Goal: Information Seeking & Learning: Check status

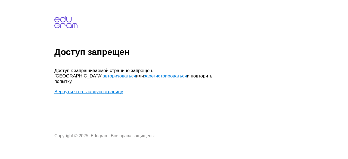
click at [91, 89] on link "Вернуться на главную страницу" at bounding box center [88, 91] width 69 height 5
click at [96, 89] on link "Вернуться на главную страницу" at bounding box center [88, 91] width 69 height 5
click at [97, 89] on link "Вернуться на главную страницу" at bounding box center [88, 91] width 69 height 5
click at [136, 73] on link "авторизоваться" at bounding box center [119, 75] width 33 height 5
click at [144, 75] on link "зарегистрироваться" at bounding box center [165, 75] width 43 height 5
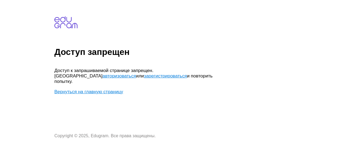
click at [102, 89] on link "Вернуться на главную страницу" at bounding box center [88, 91] width 69 height 5
click at [136, 73] on link "авторизоваться" at bounding box center [119, 75] width 33 height 5
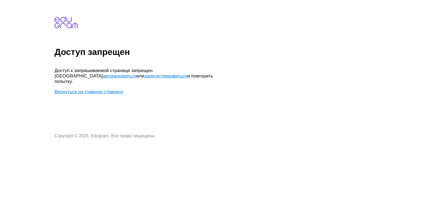
click at [136, 73] on link "авторизоваться" at bounding box center [119, 75] width 33 height 5
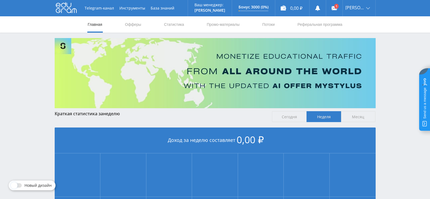
click at [362, 115] on span "Месяц" at bounding box center [358, 116] width 35 height 11
click at [0, 0] on input "Месяц" at bounding box center [0, 0] width 0 height 0
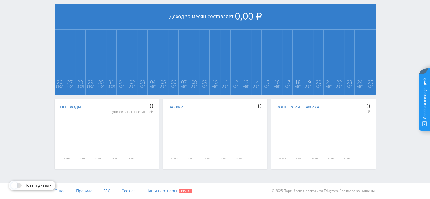
scroll to position [56, 0]
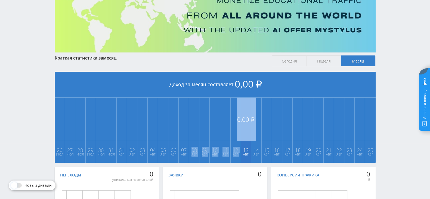
drag, startPoint x: 191, startPoint y: 126, endPoint x: 244, endPoint y: 119, distance: 54.1
click at [244, 119] on tr "0,00 ₽ 26 Июл 0,00 ₽ 27 Июл 0,00 ₽ 28 Июл 0,00 ₽ 29 Июл 0,00 ₽ 30 Июл 0,00 ₽ 31…" at bounding box center [215, 131] width 321 height 66
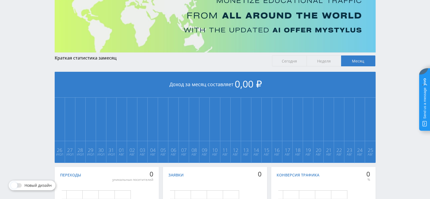
click at [52, 108] on div "Краткая статистика за месяц Сегодня Неделя Месяц Доход за месяц составляет 0,00…" at bounding box center [215, 111] width 327 height 258
click at [67, 106] on td "0,00 ₽ 27 Июл" at bounding box center [70, 131] width 10 height 66
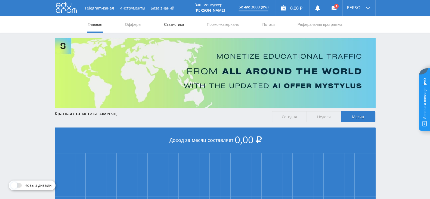
click at [164, 25] on link "Статистика" at bounding box center [174, 24] width 21 height 16
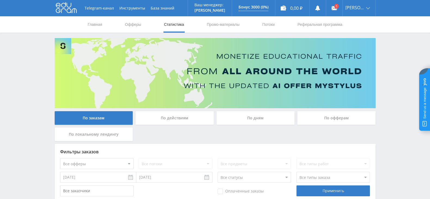
scroll to position [33, 0]
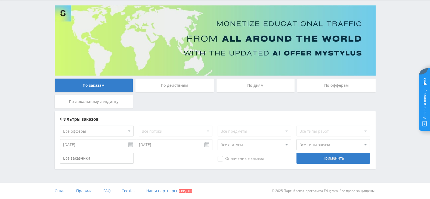
click at [106, 144] on input "[DATE]" at bounding box center [98, 144] width 76 height 11
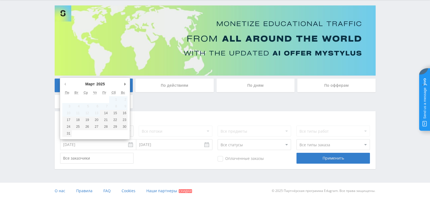
click at [65, 83] on button "Предыдущий месяц" at bounding box center [64, 84] width 5 height 8
click at [65, 85] on button "Предыдущий месяц" at bounding box center [64, 84] width 5 height 8
type input "14.03.2025"
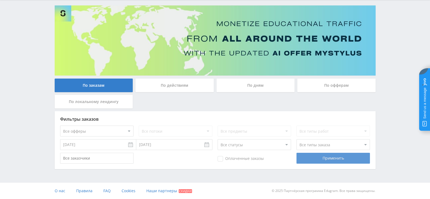
click at [324, 157] on div "Применить" at bounding box center [333, 158] width 73 height 11
click at [330, 158] on div "Применить" at bounding box center [333, 158] width 73 height 11
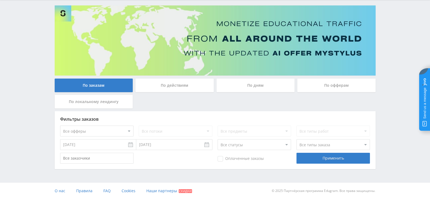
click at [186, 90] on div "По действиям" at bounding box center [175, 86] width 78 height 14
click at [0, 0] on input "По действиям" at bounding box center [0, 0] width 0 height 0
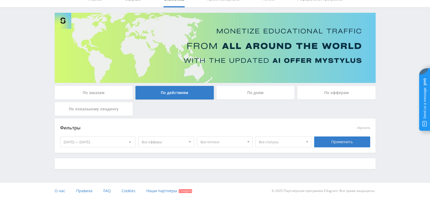
scroll to position [30, 0]
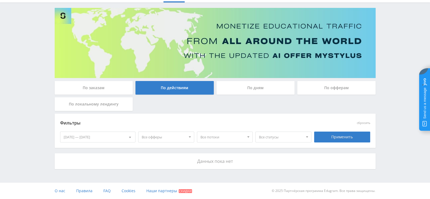
click at [108, 135] on div "[DATE] — [DATE]" at bounding box center [97, 137] width 75 height 10
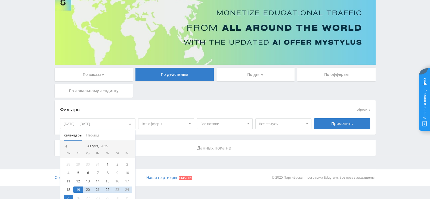
scroll to position [49, 0]
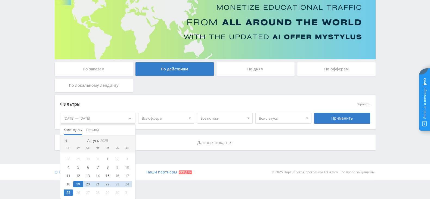
click at [67, 140] on div at bounding box center [66, 141] width 4 height 4
click at [105, 176] on div "14" at bounding box center [108, 176] width 10 height 6
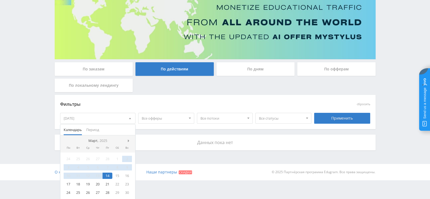
click at [162, 137] on div "Данных пока нет" at bounding box center [215, 143] width 321 height 16
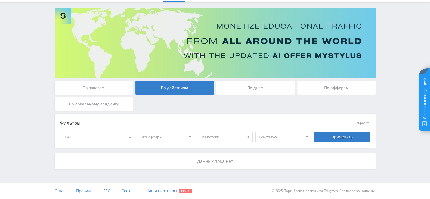
scroll to position [30, 0]
click at [331, 134] on div "Применить" at bounding box center [342, 137] width 56 height 11
click at [242, 92] on div "По дням" at bounding box center [256, 88] width 78 height 14
click at [0, 0] on input "По дням" at bounding box center [0, 0] width 0 height 0
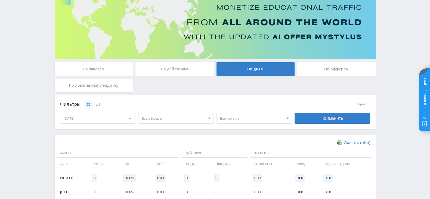
scroll to position [83, 0]
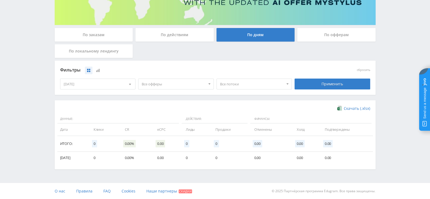
click at [101, 85] on div "14.03.2025" at bounding box center [97, 84] width 75 height 10
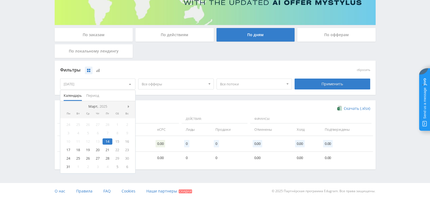
click at [148, 93] on div "Фильтры сбросить 14.03.2025 Календарь Период Март, 2025 Пн Вт Ср Чт Пт Сб Вс 24…" at bounding box center [215, 78] width 321 height 34
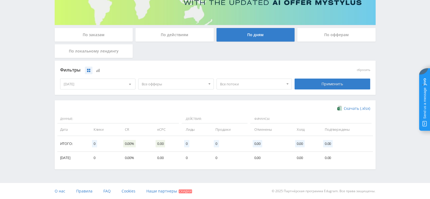
click at [120, 86] on div "14.03.2025" at bounding box center [97, 84] width 75 height 10
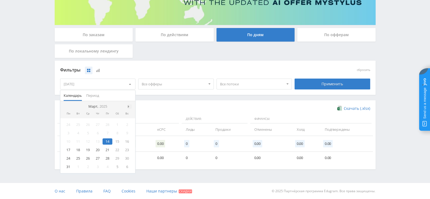
click at [129, 107] on span at bounding box center [129, 106] width 3 height 3
click at [78, 122] on div "1" at bounding box center [78, 125] width 10 height 6
click at [68, 108] on div at bounding box center [66, 107] width 4 height 4
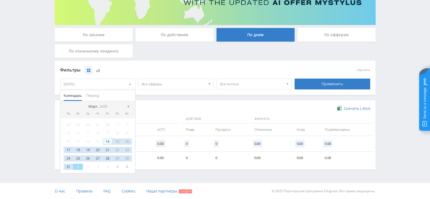
click at [107, 141] on div "14" at bounding box center [108, 142] width 10 height 6
click at [105, 139] on div "14" at bounding box center [108, 142] width 10 height 6
drag, startPoint x: 107, startPoint y: 139, endPoint x: 112, endPoint y: 143, distance: 7.0
click at [107, 139] on div "14" at bounding box center [108, 142] width 10 height 6
click at [114, 148] on div "22" at bounding box center [117, 150] width 10 height 6
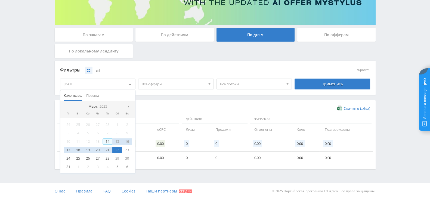
click at [109, 139] on div "14" at bounding box center [108, 142] width 10 height 6
click at [106, 142] on div "14" at bounding box center [108, 142] width 10 height 6
click at [127, 106] on nav "Март, 2025" at bounding box center [97, 106] width 75 height 11
click at [129, 107] on span at bounding box center [129, 106] width 3 height 3
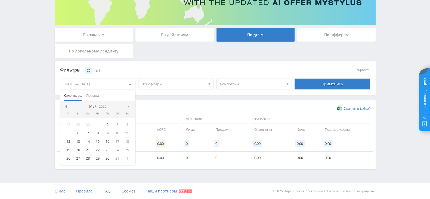
click at [129, 107] on span at bounding box center [129, 106] width 3 height 3
click at [129, 107] on nav "Август, 2025" at bounding box center [97, 106] width 75 height 11
click at [66, 158] on div "25" at bounding box center [69, 158] width 10 height 6
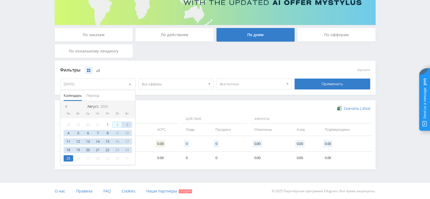
drag, startPoint x: 159, startPoint y: 96, endPoint x: 177, endPoint y: 93, distance: 18.3
click at [159, 96] on div "Фильтры сбросить 25.08.2025 Календарь Период Август, 2025 Пн Вт Ср Чт Пт Сб Вс …" at bounding box center [215, 81] width 321 height 40
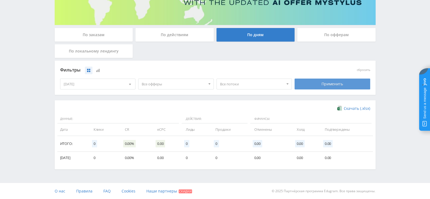
click at [304, 81] on div "Применить" at bounding box center [333, 84] width 76 height 11
click at [126, 87] on div at bounding box center [130, 84] width 10 height 10
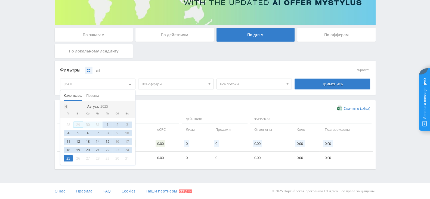
click at [65, 107] on span at bounding box center [65, 106] width 3 height 3
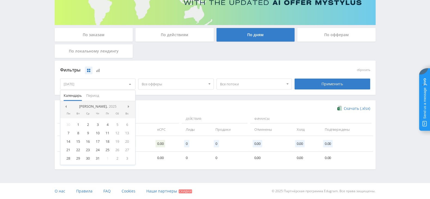
click at [65, 107] on span at bounding box center [65, 106] width 3 height 3
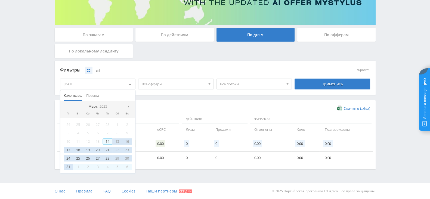
click at [106, 140] on div "14" at bounding box center [108, 142] width 10 height 6
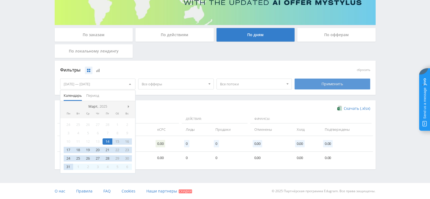
click at [321, 81] on div "Применить" at bounding box center [333, 84] width 76 height 11
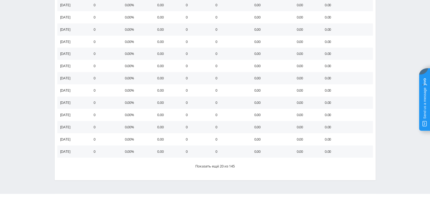
scroll to position [333, 0]
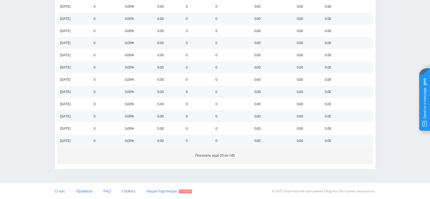
click at [200, 156] on span "Показать ещё 20 из 145" at bounding box center [214, 155] width 39 height 5
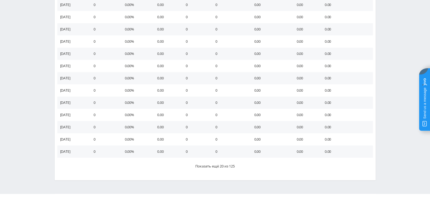
scroll to position [578, 0]
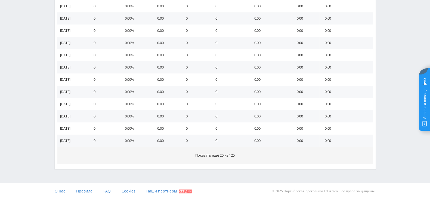
click at [209, 152] on button "Показать ещё 20 из 125" at bounding box center [215, 155] width 316 height 17
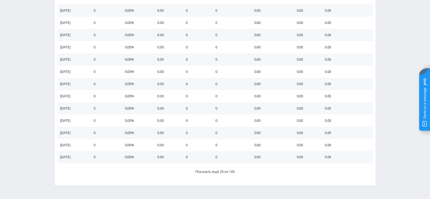
scroll to position [822, 0]
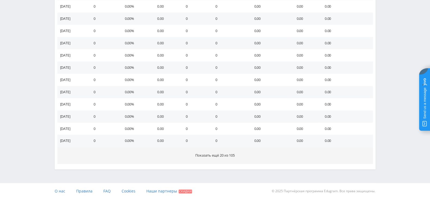
click at [210, 157] on button "Показать ещё 20 из 105" at bounding box center [215, 155] width 316 height 17
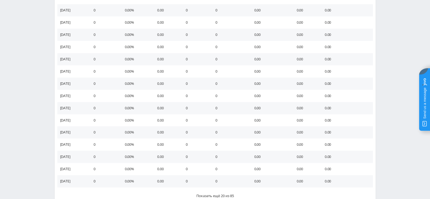
scroll to position [1067, 0]
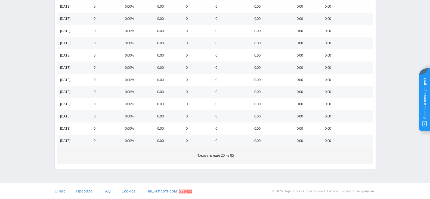
click at [216, 153] on span "Показать ещё 20 из 85" at bounding box center [216, 155] width 38 height 5
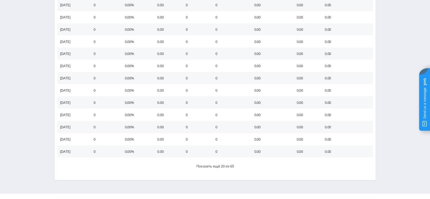
scroll to position [1312, 0]
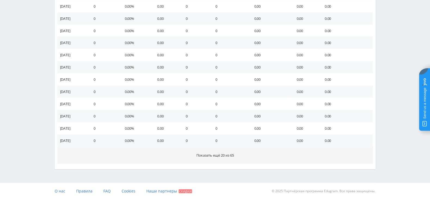
click at [215, 158] on button "Показать ещё 20 из 65" at bounding box center [215, 155] width 316 height 17
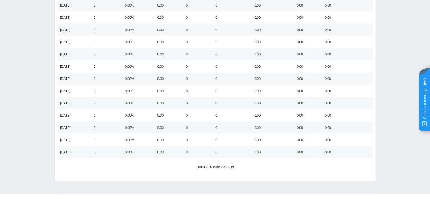
scroll to position [1556, 0]
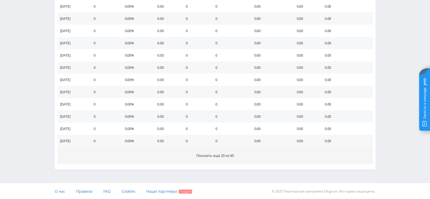
click at [216, 153] on span "Показать ещё 20 из 45" at bounding box center [216, 155] width 38 height 5
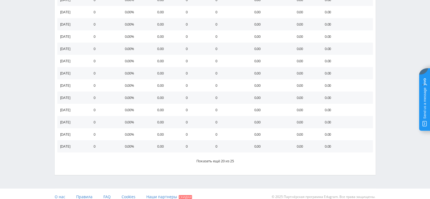
scroll to position [1801, 0]
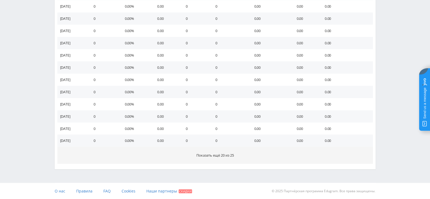
click at [207, 157] on span "Показать ещё 20 из 25" at bounding box center [216, 155] width 38 height 5
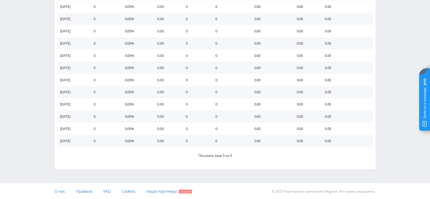
scroll to position [2045, 0]
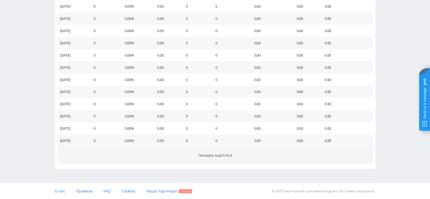
click at [219, 160] on button "Показать ещё 5 из 5" at bounding box center [215, 155] width 316 height 17
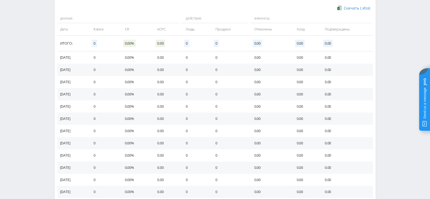
scroll to position [0, 0]
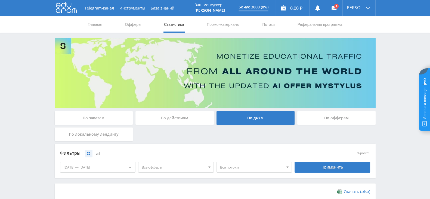
click at [334, 122] on div "По офферам" at bounding box center [337, 118] width 78 height 14
click at [0, 0] on input "По офферам" at bounding box center [0, 0] width 0 height 0
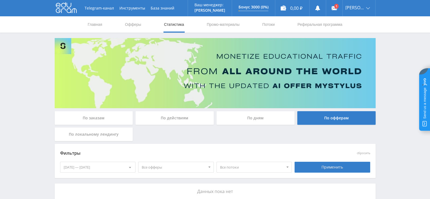
scroll to position [30, 0]
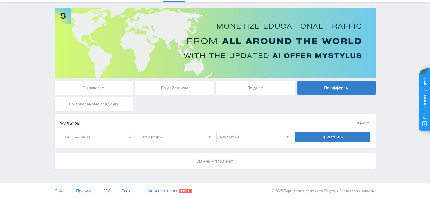
click at [120, 135] on div "14.03.2025 — 25.08.2025" at bounding box center [97, 137] width 75 height 10
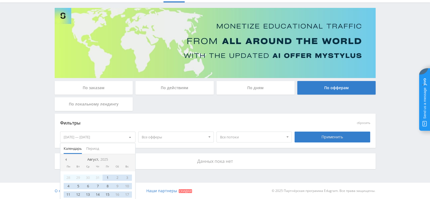
click at [173, 136] on span "Все офферы" at bounding box center [174, 137] width 64 height 10
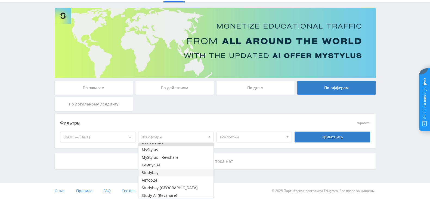
scroll to position [7, 0]
click at [163, 195] on button "Study AI (RevShare)" at bounding box center [176, 194] width 75 height 8
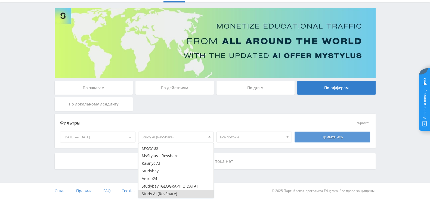
click at [312, 138] on div "Применить" at bounding box center [333, 137] width 76 height 11
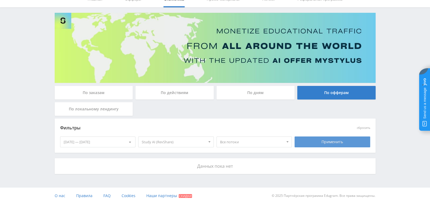
scroll to position [30, 0]
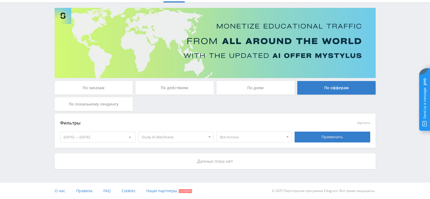
click at [90, 91] on div "По заказам" at bounding box center [94, 88] width 78 height 14
click at [0, 0] on input "По заказам" at bounding box center [0, 0] width 0 height 0
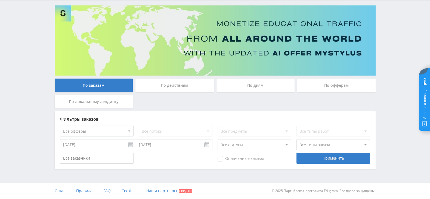
scroll to position [0, 0]
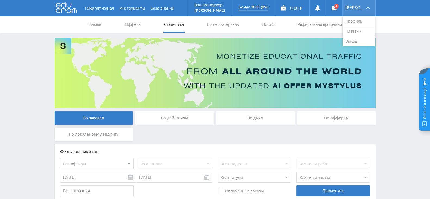
click at [357, 5] on div "Сергей" at bounding box center [359, 8] width 33 height 16
click at [360, 5] on div "Сергей" at bounding box center [359, 8] width 33 height 16
click at [367, 10] on div "Сергей" at bounding box center [359, 8] width 33 height 16
click at [361, 40] on link "Выход" at bounding box center [359, 41] width 33 height 10
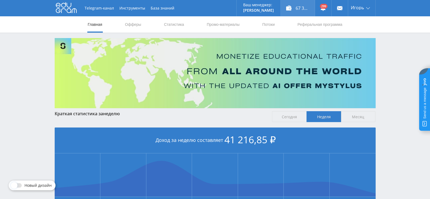
click at [303, 9] on div "67 311,70 ₽" at bounding box center [298, 8] width 34 height 16
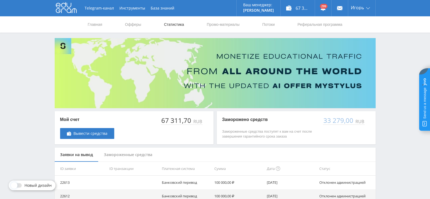
click at [170, 27] on link "Статистика" at bounding box center [174, 24] width 21 height 16
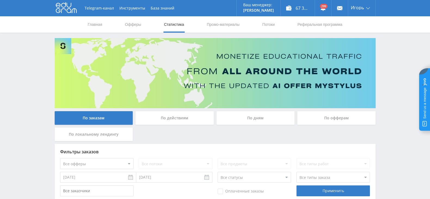
scroll to position [68, 0]
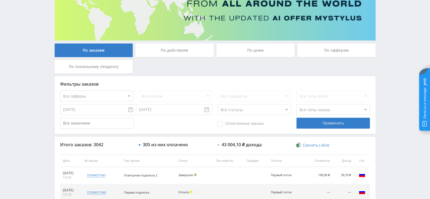
drag, startPoint x: 97, startPoint y: 91, endPoint x: 101, endPoint y: 94, distance: 4.1
click at [97, 92] on select "Все офферы MyStylus MyStylus - Revshare Кампус AI Studybay Автор24 Studybay Bra…" at bounding box center [96, 96] width 73 height 11
select select "376"
click at [309, 122] on div "Применить" at bounding box center [333, 123] width 73 height 11
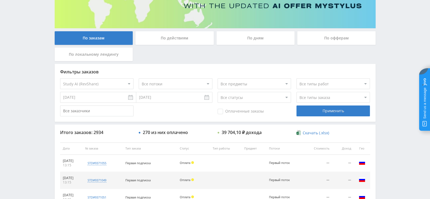
scroll to position [53, 0]
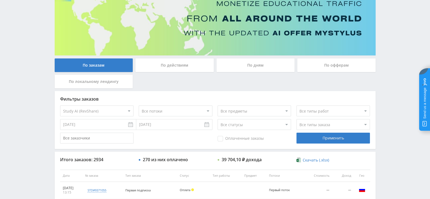
click at [167, 65] on div "По действиям" at bounding box center [175, 66] width 78 height 14
click at [0, 0] on input "По действиям" at bounding box center [0, 0] width 0 height 0
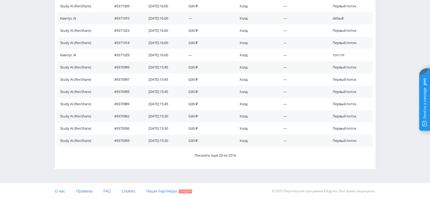
scroll to position [46, 0]
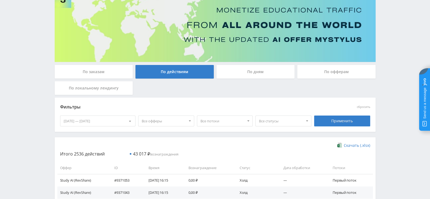
click at [256, 74] on div "По дням" at bounding box center [256, 72] width 78 height 14
click at [0, 0] on input "По дням" at bounding box center [0, 0] width 0 height 0
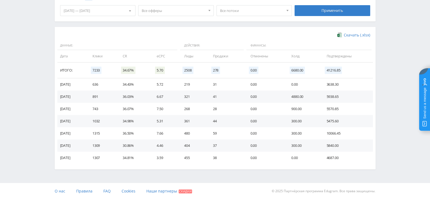
scroll to position [21, 0]
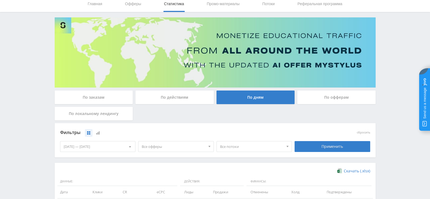
click at [108, 145] on div "[DATE] — [DATE]" at bounding box center [97, 147] width 75 height 10
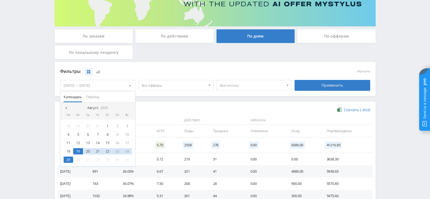
scroll to position [89, 0]
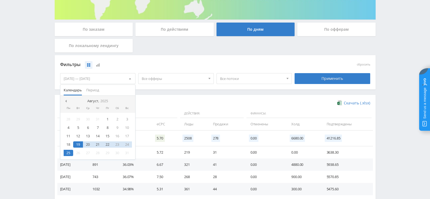
click at [65, 152] on div "25" at bounding box center [69, 153] width 10 height 6
click at [65, 101] on span at bounding box center [65, 101] width 3 height 3
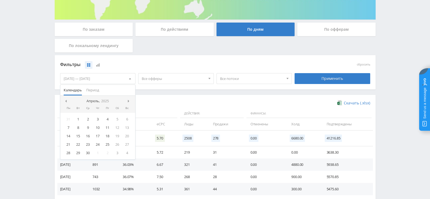
click at [65, 101] on span at bounding box center [65, 101] width 3 height 3
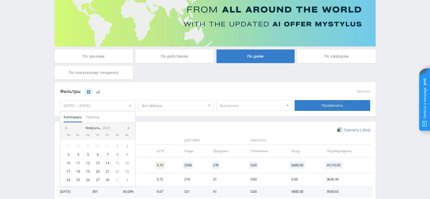
scroll to position [68, 0]
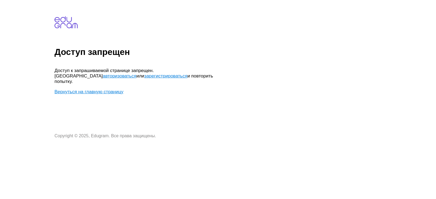
click at [136, 73] on link "авторизоваться" at bounding box center [119, 75] width 33 height 5
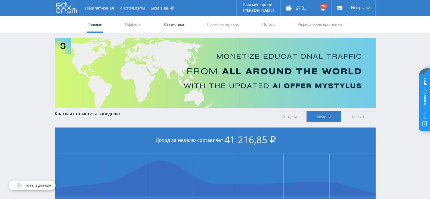
click at [170, 23] on link "Статистика" at bounding box center [174, 24] width 21 height 16
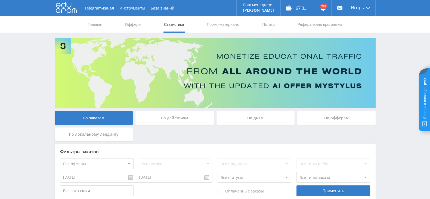
scroll to position [68, 0]
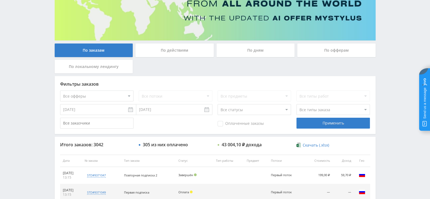
click at [254, 51] on div "По дням" at bounding box center [256, 51] width 78 height 14
click at [0, 0] on input "По дням" at bounding box center [0, 0] width 0 height 0
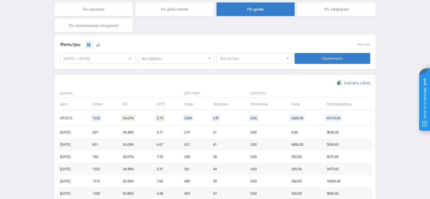
scroll to position [136, 0]
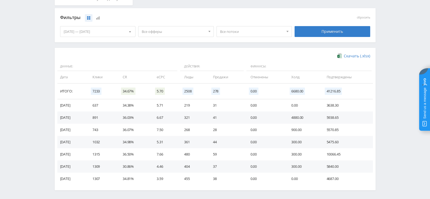
click at [112, 35] on div "[DATE] — [DATE]" at bounding box center [97, 31] width 75 height 10
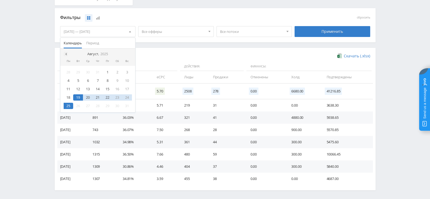
click at [66, 53] on span at bounding box center [65, 54] width 3 height 3
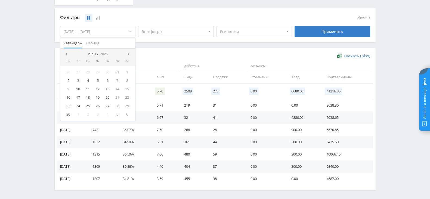
click at [66, 53] on span at bounding box center [65, 54] width 3 height 3
click at [114, 74] on div "1" at bounding box center [117, 72] width 10 height 6
click at [128, 54] on span at bounding box center [129, 54] width 3 height 3
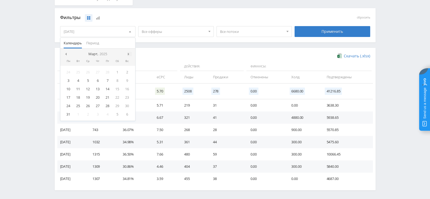
click at [128, 54] on span at bounding box center [129, 54] width 3 height 3
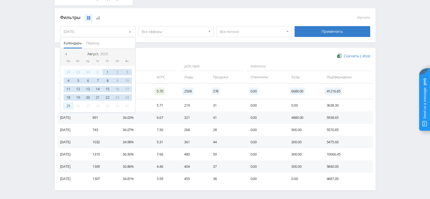
click at [69, 105] on div "25" at bounding box center [69, 106] width 10 height 6
click at [301, 31] on div "Применить" at bounding box center [333, 31] width 76 height 11
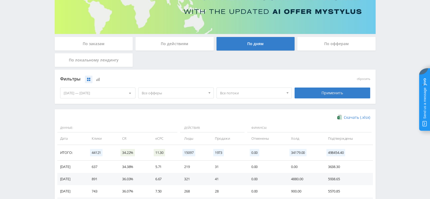
scroll to position [68, 0]
